Goal: Information Seeking & Learning: Learn about a topic

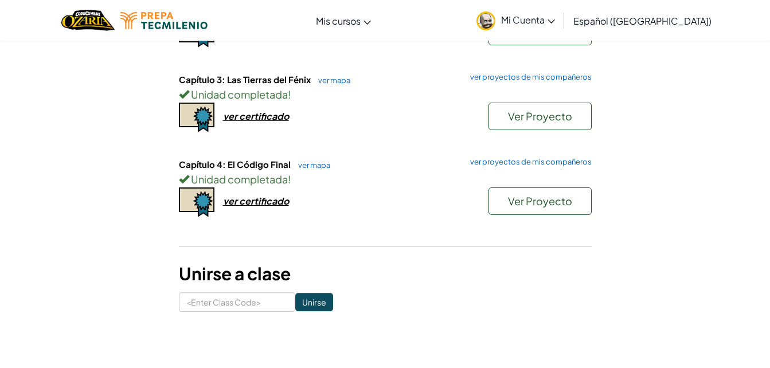
scroll to position [241, 0]
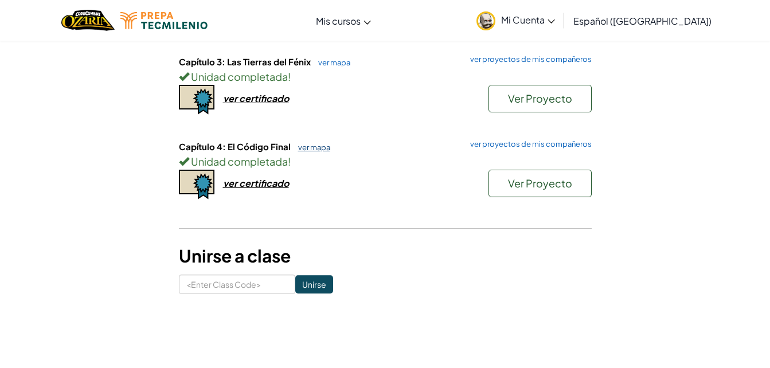
click at [310, 144] on link "ver mapa" at bounding box center [311, 147] width 38 height 9
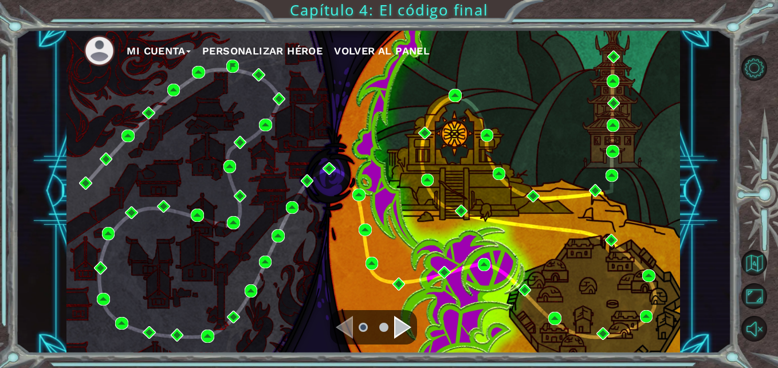
click at [412, 323] on div at bounding box center [373, 327] width 87 height 34
click at [404, 328] on div "Navigate to the next page" at bounding box center [402, 327] width 17 height 23
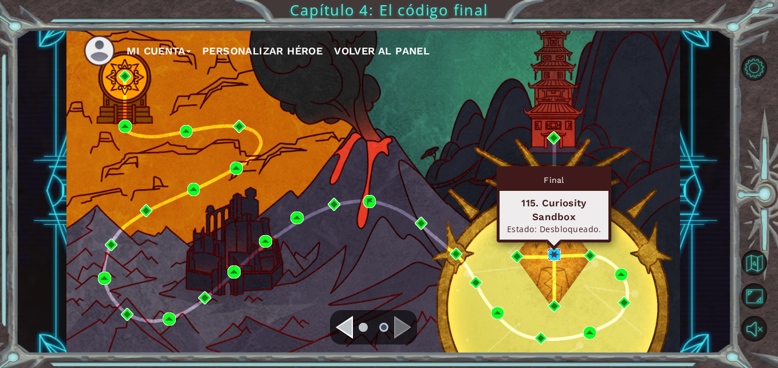
click at [551, 255] on img at bounding box center [554, 254] width 13 height 13
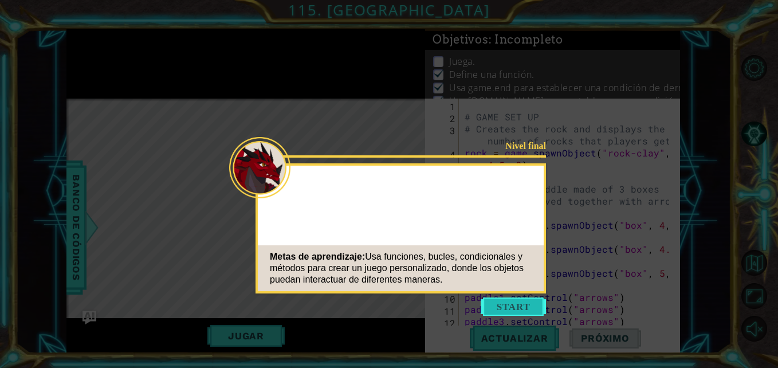
click at [515, 309] on button "Start" at bounding box center [513, 307] width 65 height 18
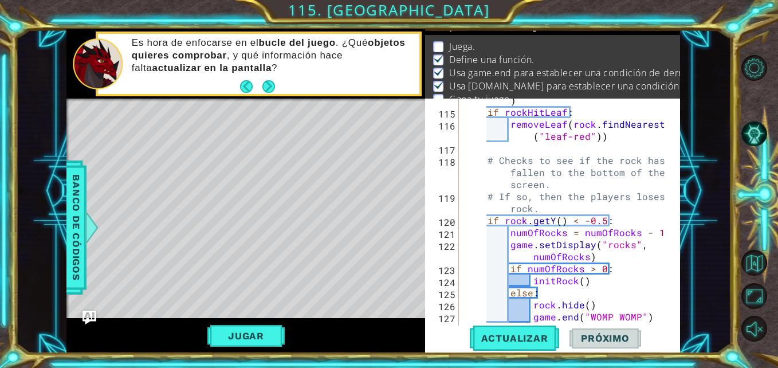
scroll to position [1854, 0]
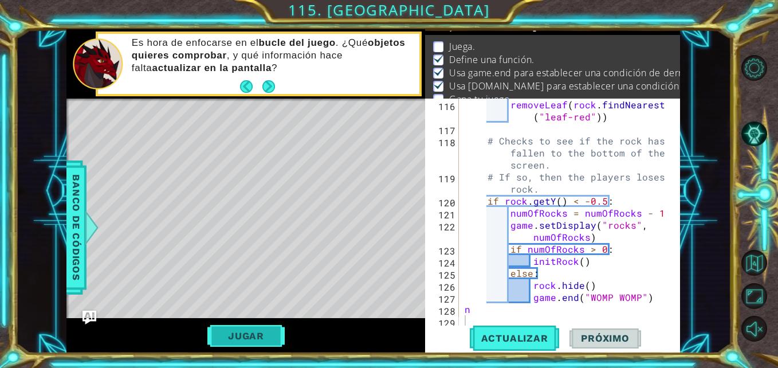
click at [264, 336] on button "Jugar" at bounding box center [246, 336] width 77 height 22
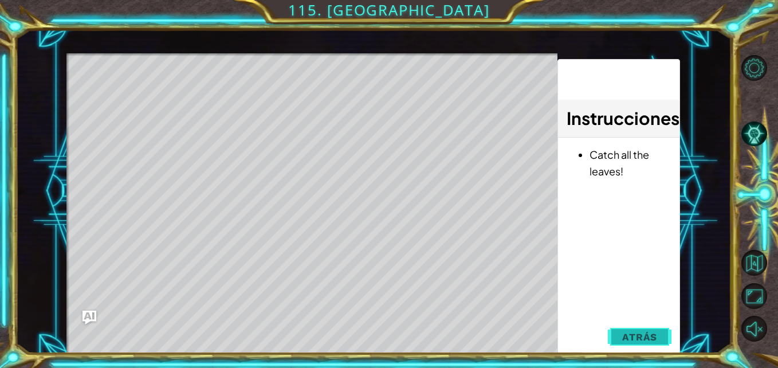
click at [660, 334] on button "Atrás" at bounding box center [640, 337] width 64 height 23
